Goal: Task Accomplishment & Management: Manage account settings

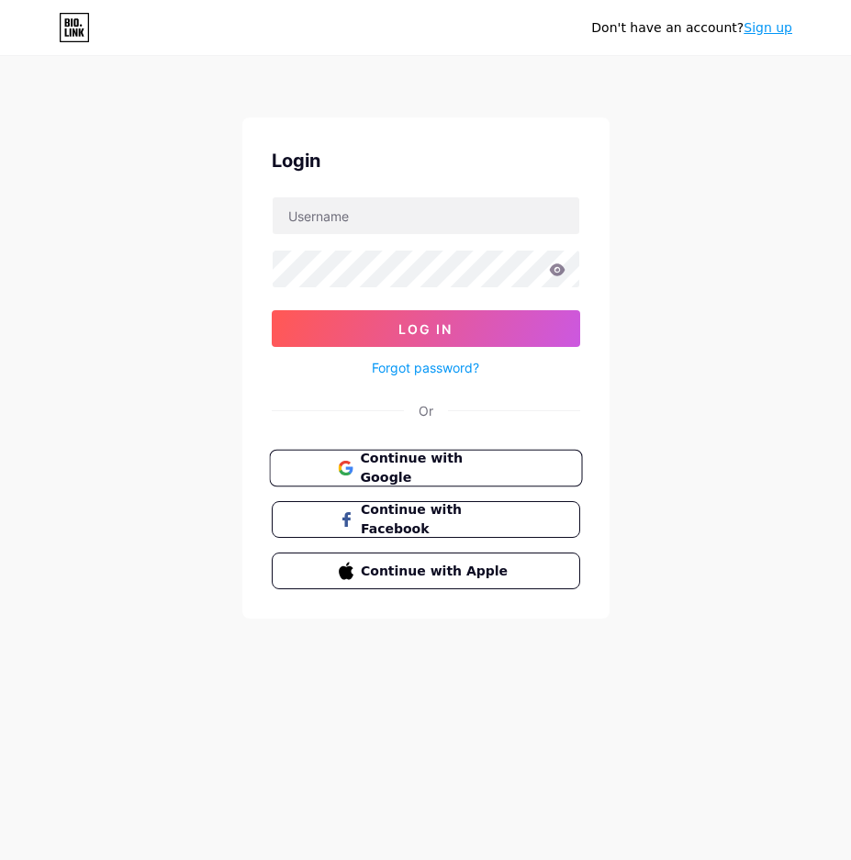
click at [374, 454] on button "Continue with Google" at bounding box center [425, 469] width 313 height 38
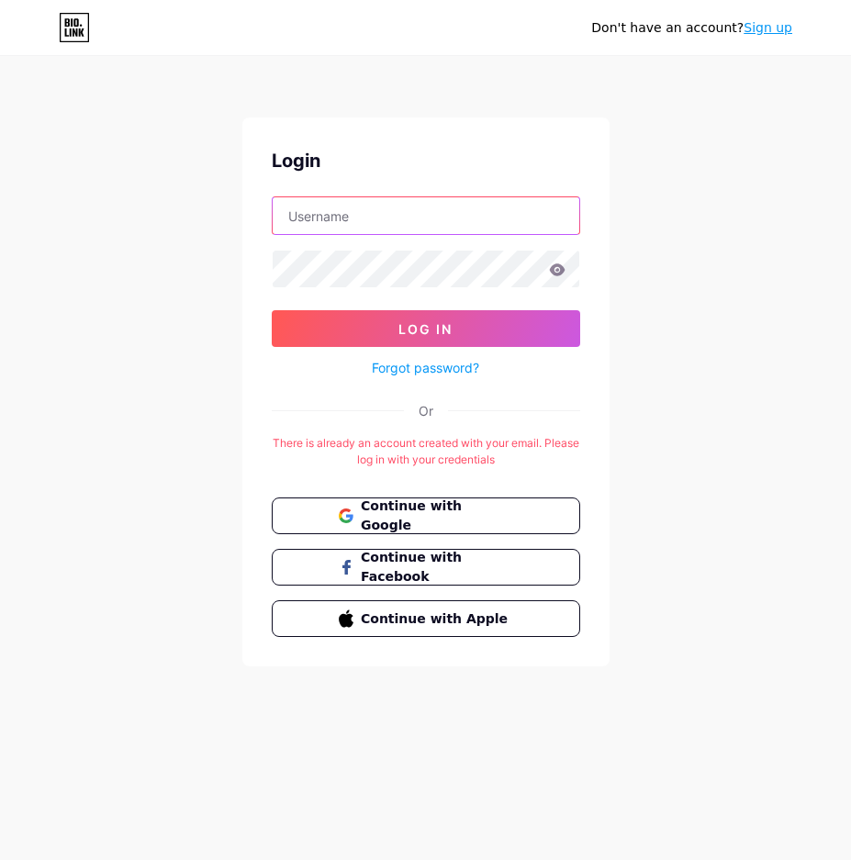
click at [386, 221] on input "text" at bounding box center [426, 215] width 306 height 37
type input "[EMAIL_ADDRESS][DOMAIN_NAME]"
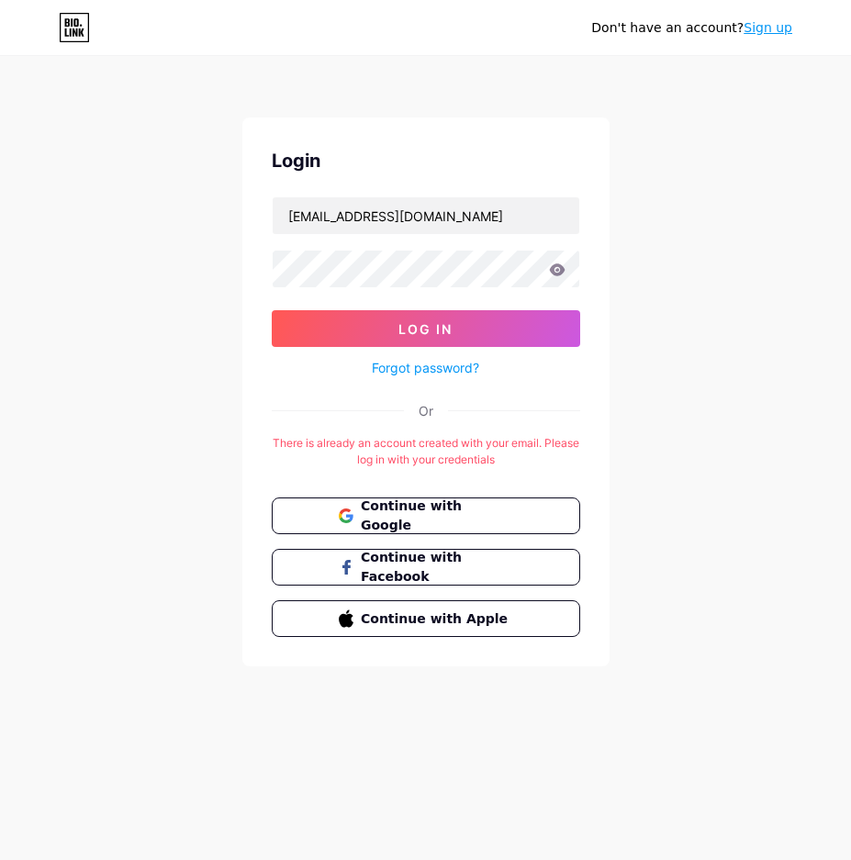
click at [272, 310] on button "Log In" at bounding box center [426, 328] width 308 height 37
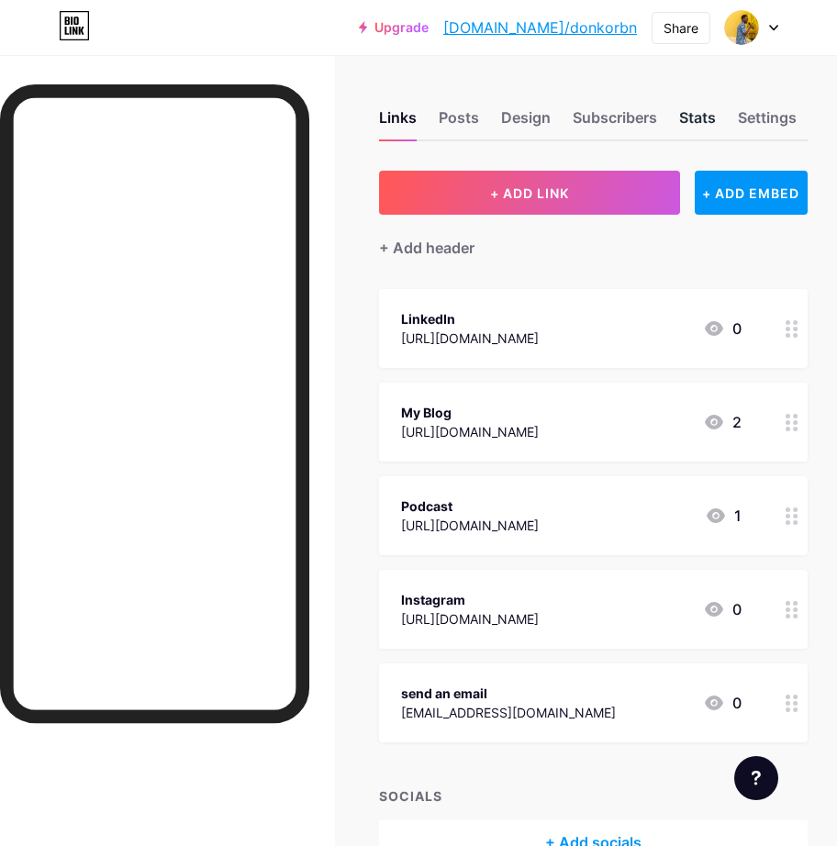
click at [695, 119] on div "Stats" at bounding box center [697, 122] width 37 height 33
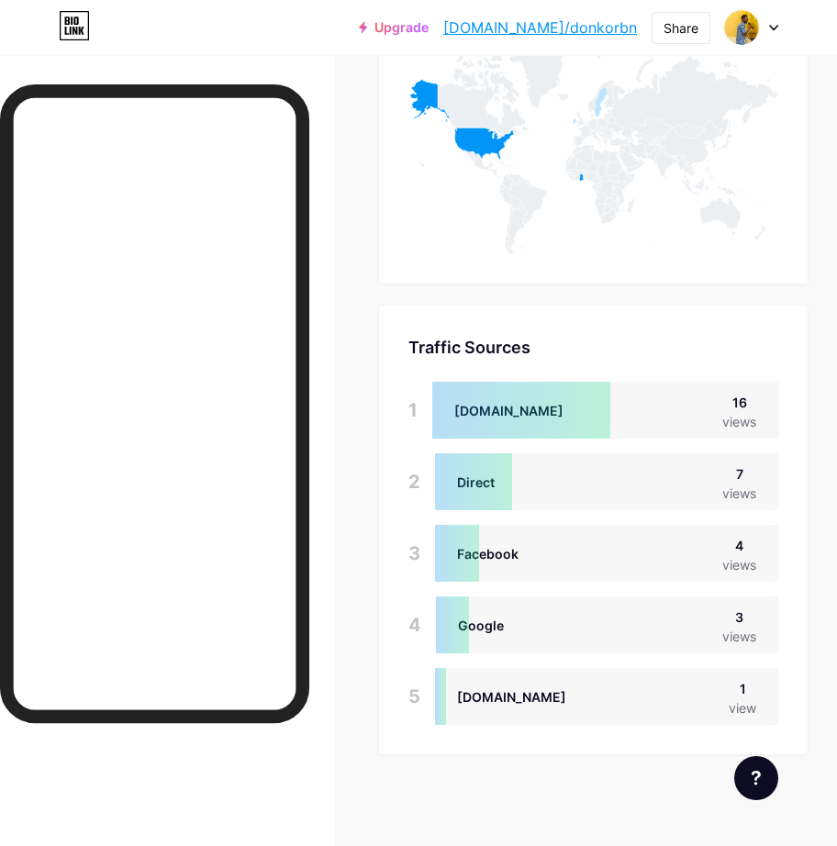
scroll to position [1131, 0]
click at [476, 407] on div at bounding box center [521, 410] width 179 height 57
drag, startPoint x: 509, startPoint y: 415, endPoint x: 452, endPoint y: 410, distance: 57.1
click at [452, 410] on div at bounding box center [521, 410] width 179 height 57
drag, startPoint x: 452, startPoint y: 410, endPoint x: 517, endPoint y: 414, distance: 65.2
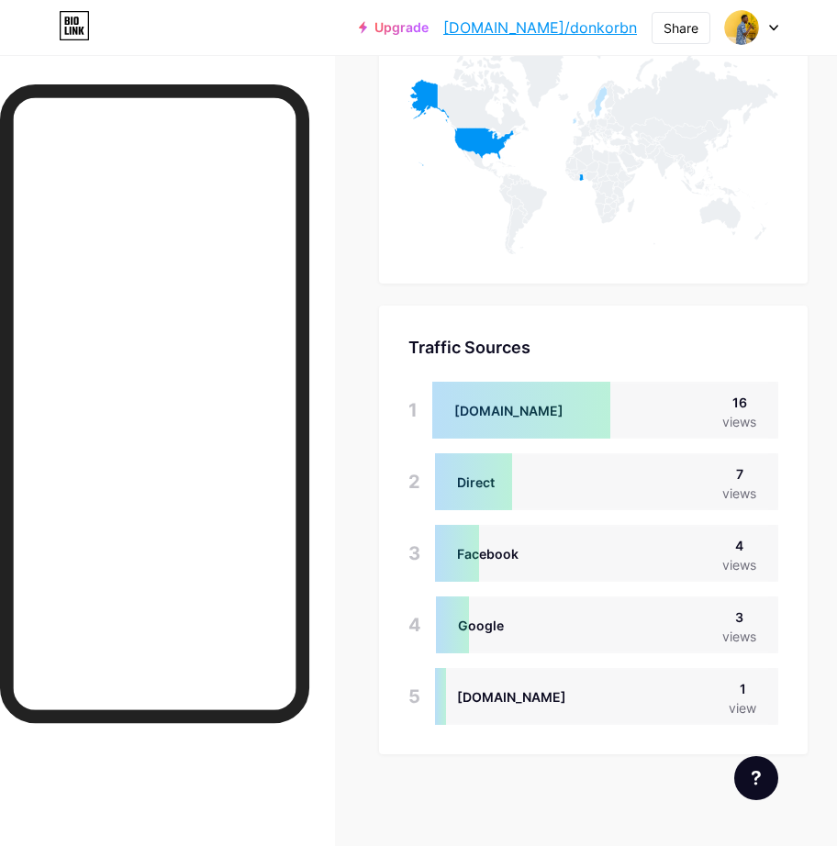
click at [517, 414] on div at bounding box center [521, 410] width 179 height 57
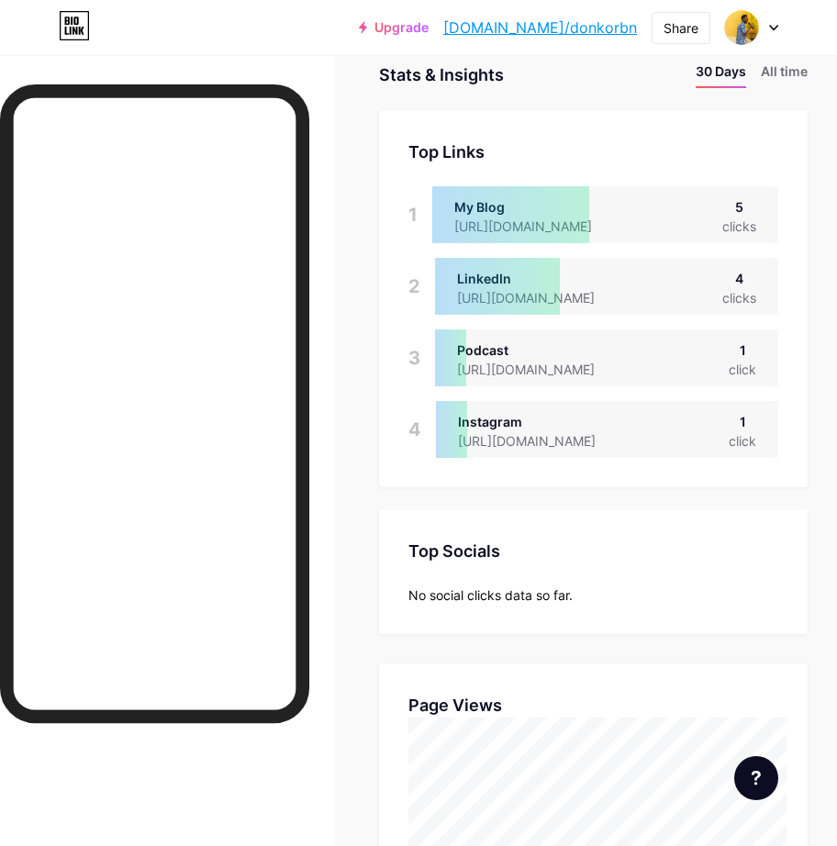
scroll to position [0, 0]
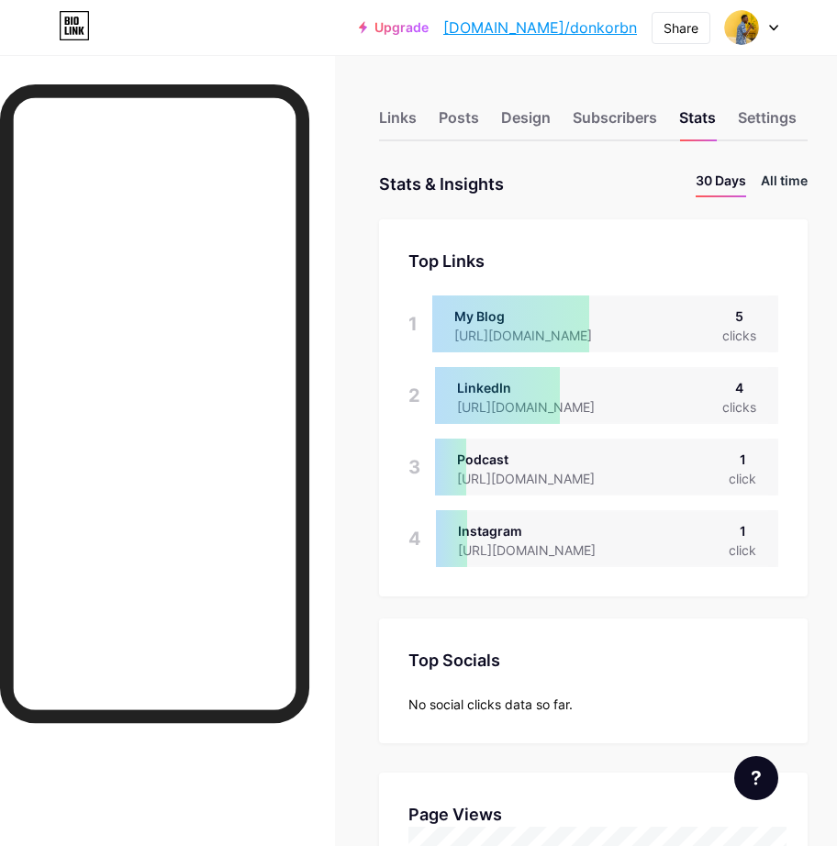
click at [790, 175] on li "All time" at bounding box center [784, 184] width 47 height 27
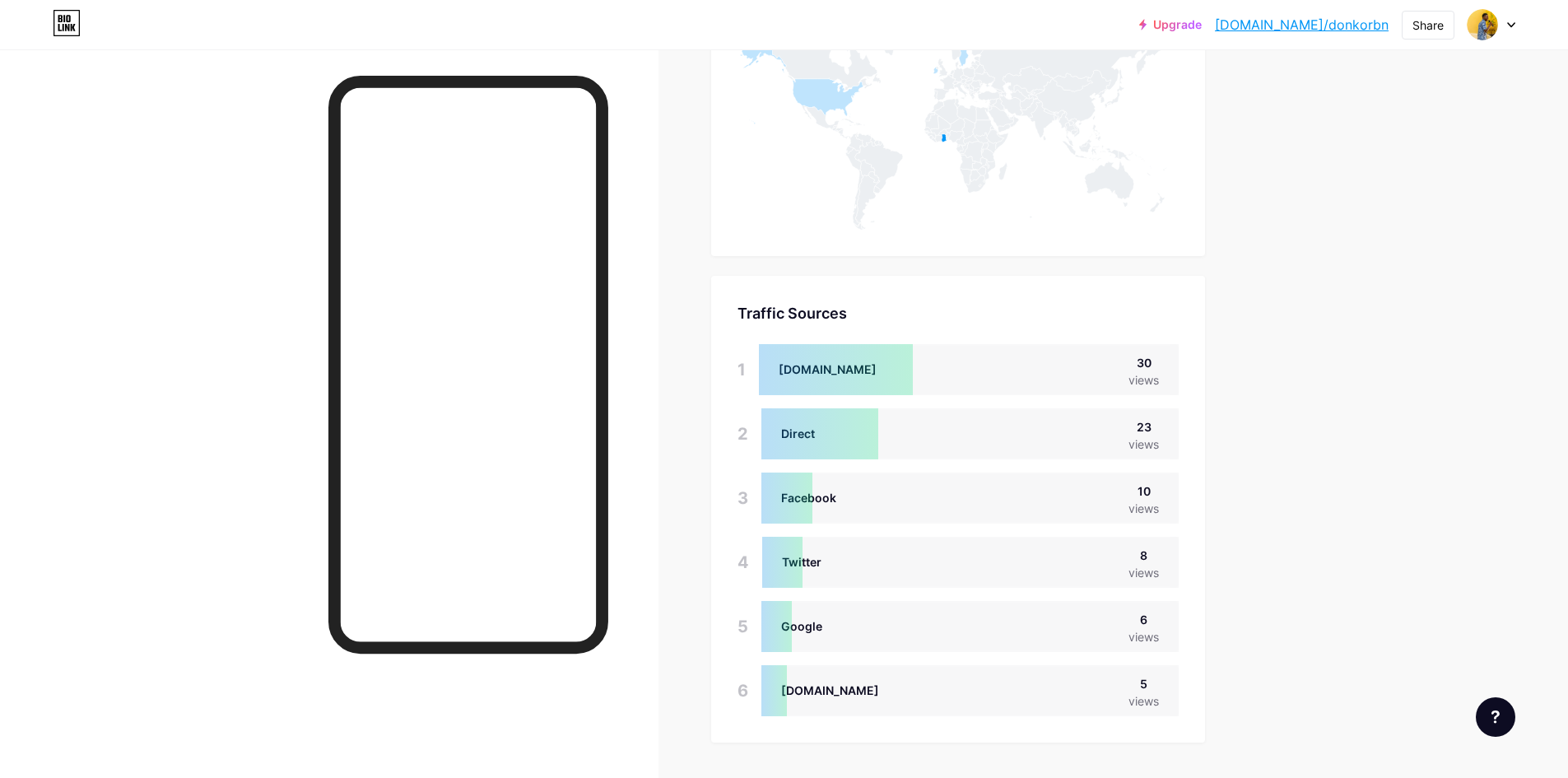
scroll to position [778, 1568]
